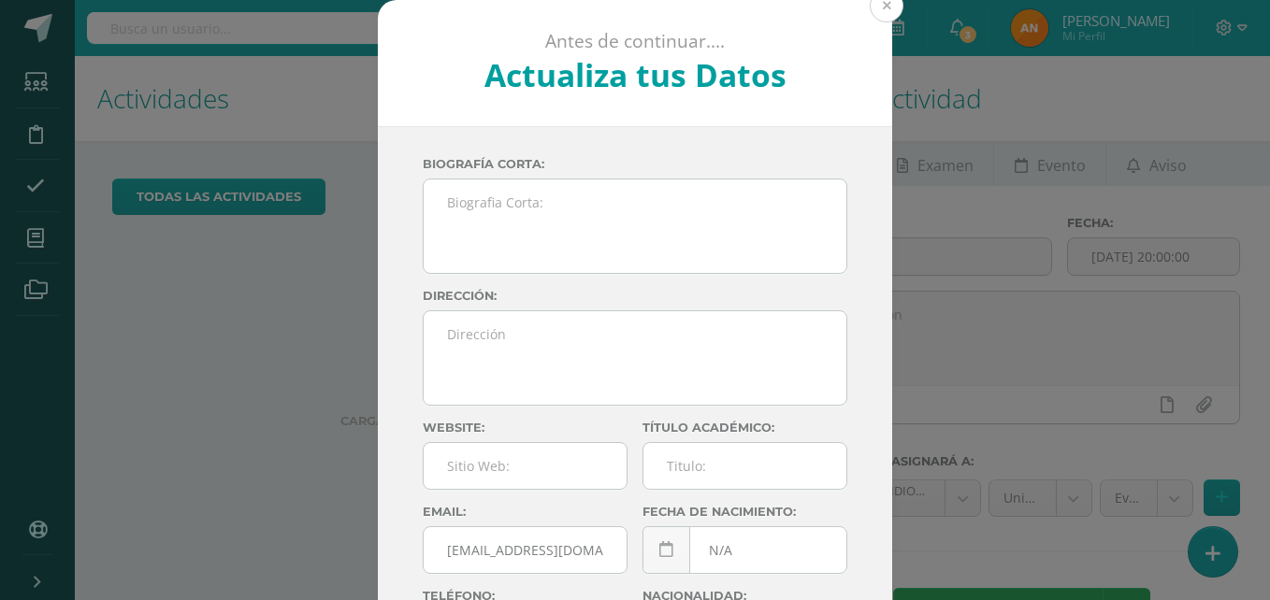
click at [875, 14] on button at bounding box center [887, 6] width 34 height 34
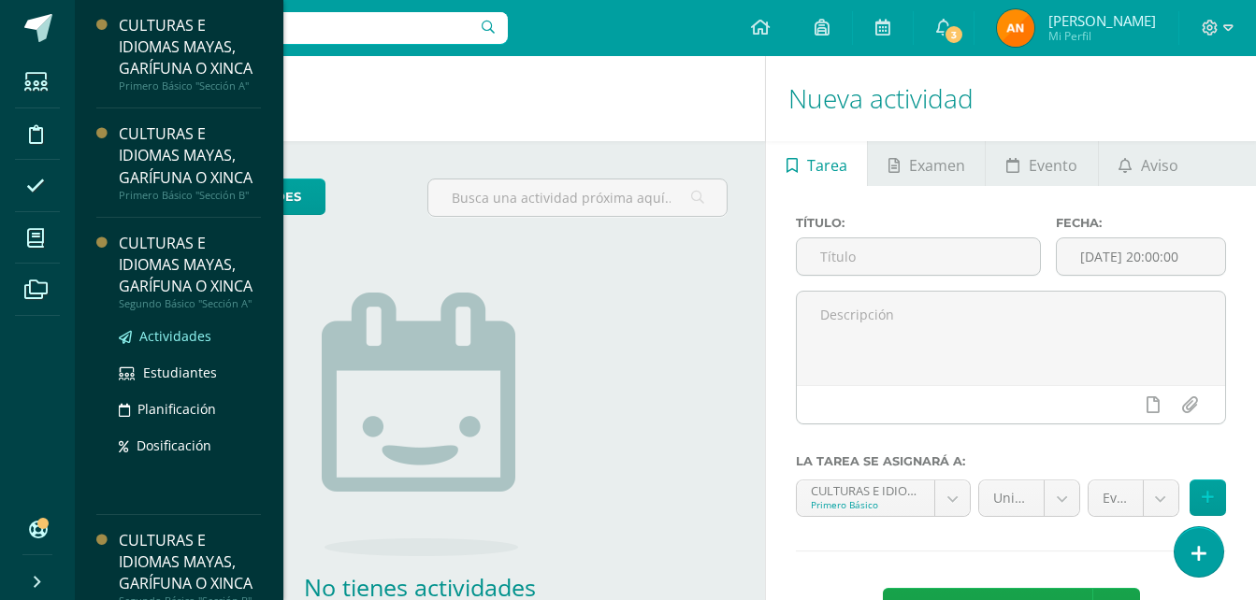
click at [162, 345] on span "Actividades" at bounding box center [175, 336] width 72 height 18
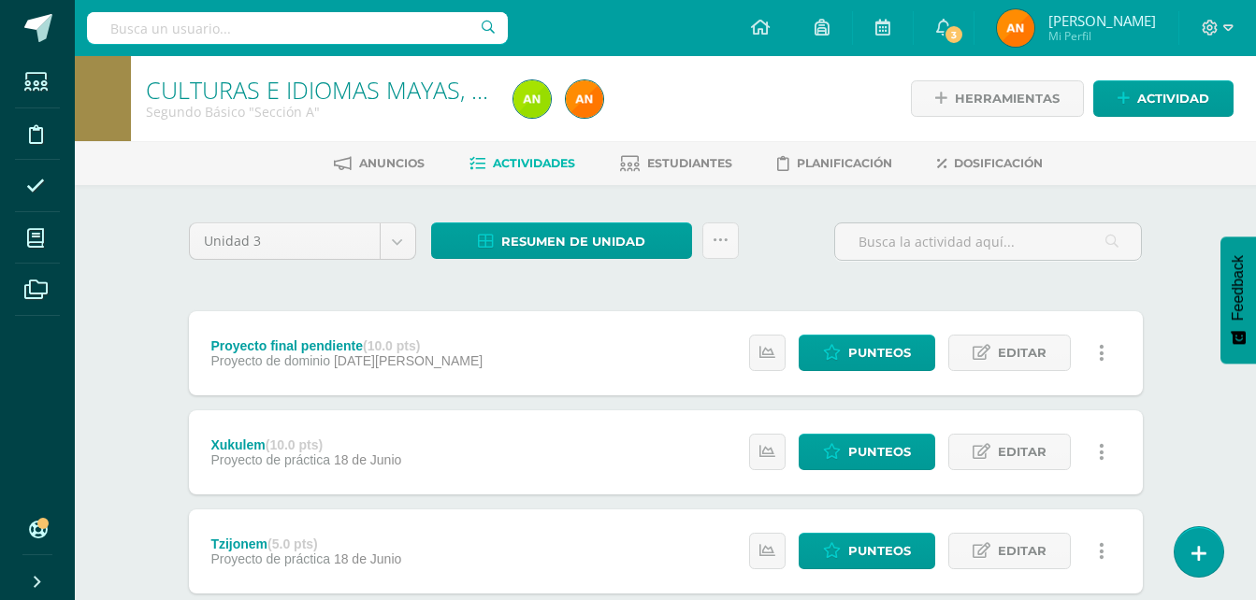
click at [872, 359] on span "Punteos" at bounding box center [879, 353] width 63 height 35
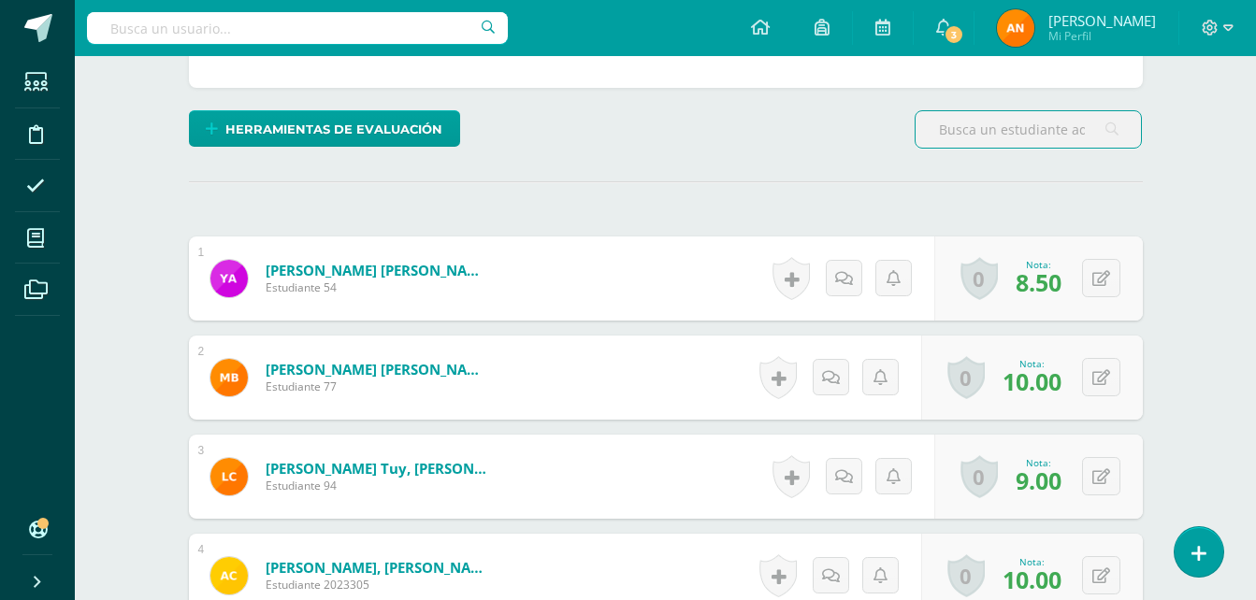
scroll to position [436, 0]
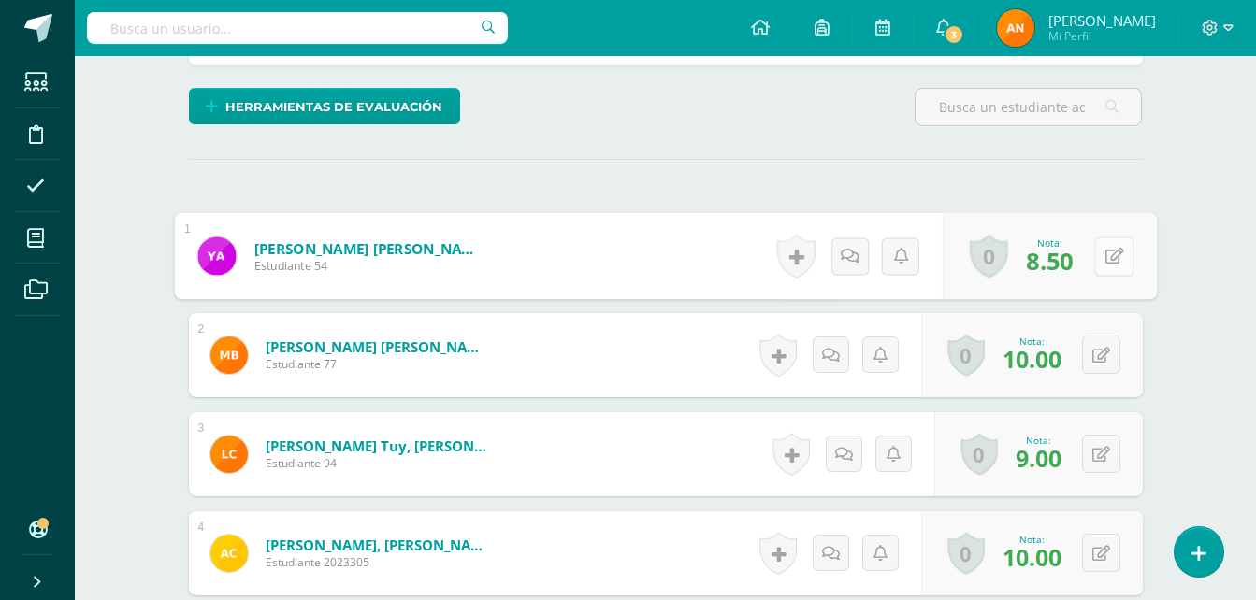
click at [1106, 267] on button at bounding box center [1113, 256] width 39 height 39
click at [1058, 268] on icon at bounding box center [1064, 262] width 17 height 16
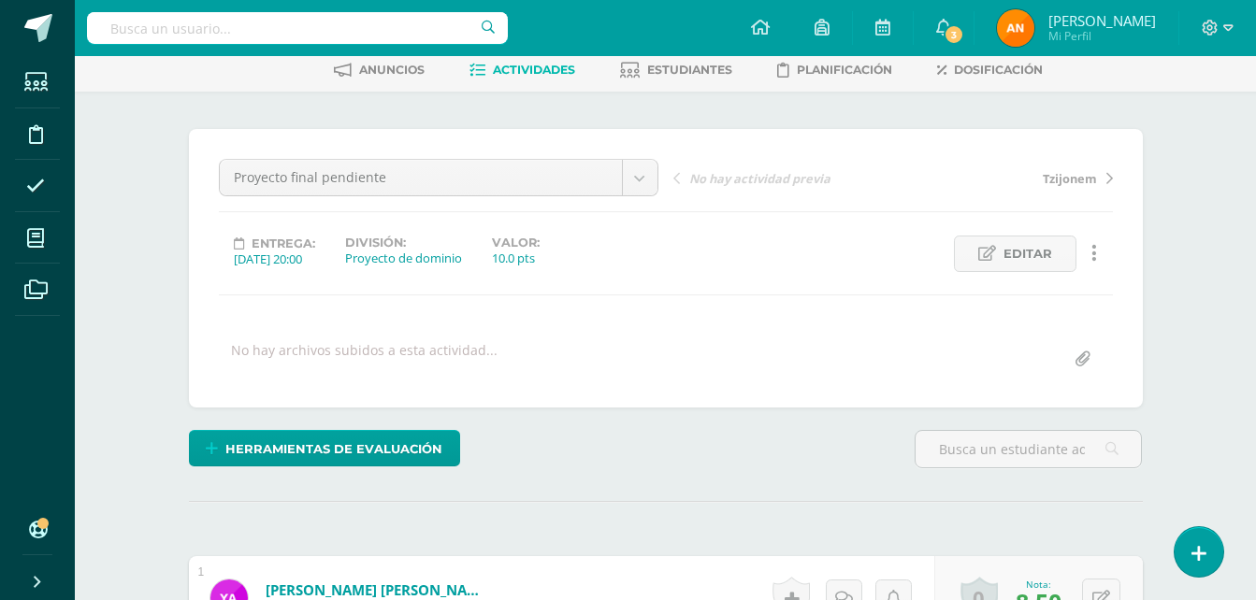
scroll to position [0, 0]
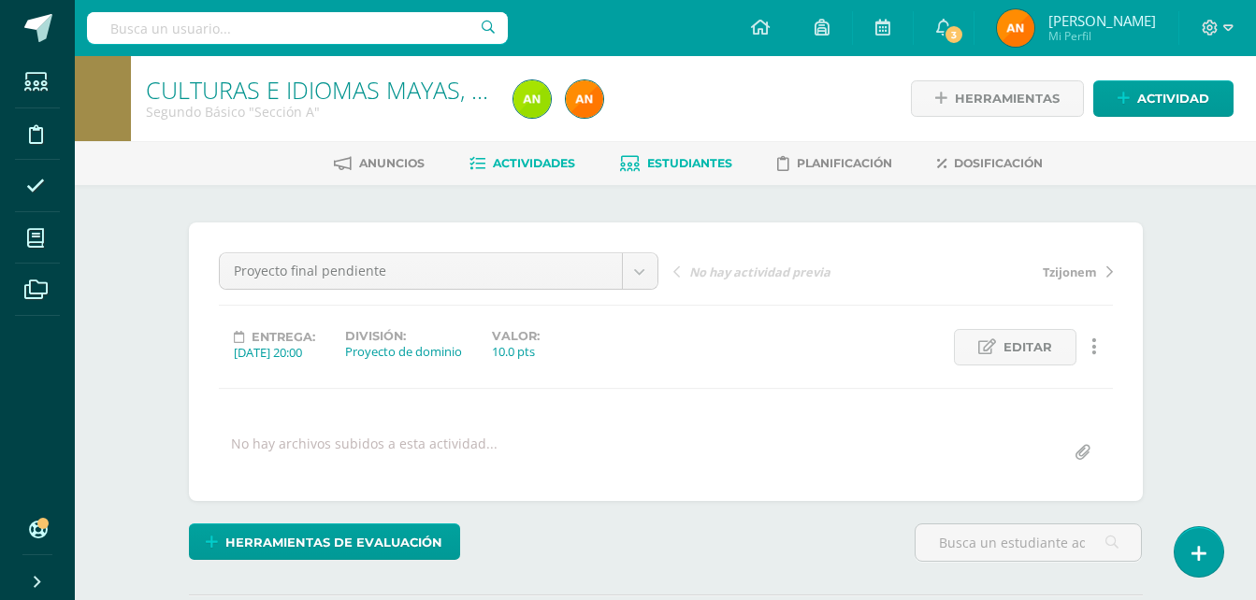
click at [682, 174] on link "Estudiantes" at bounding box center [676, 164] width 112 height 30
